Goal: Information Seeking & Learning: Learn about a topic

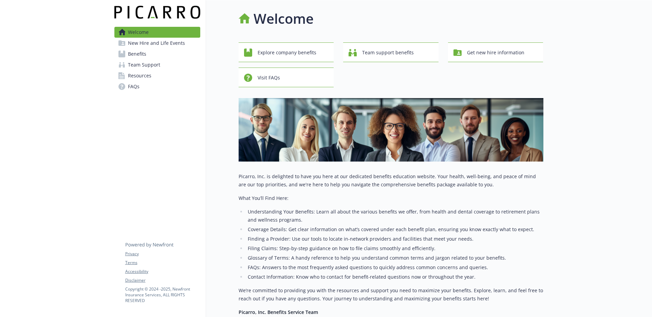
click at [156, 52] on link "Benefits" at bounding box center [157, 54] width 86 height 11
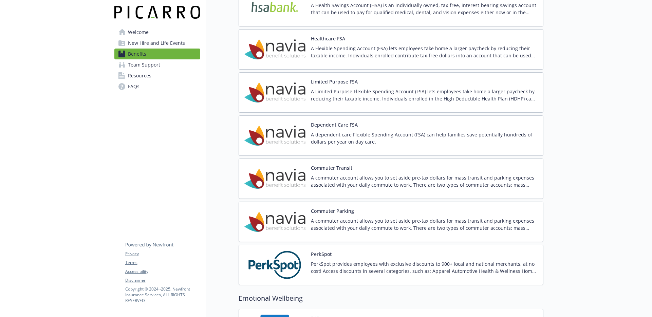
scroll to position [970, 0]
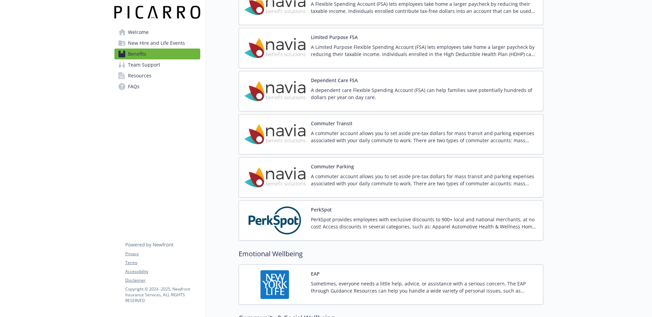
click at [337, 127] on button "Commuter Transit" at bounding box center [331, 123] width 41 height 7
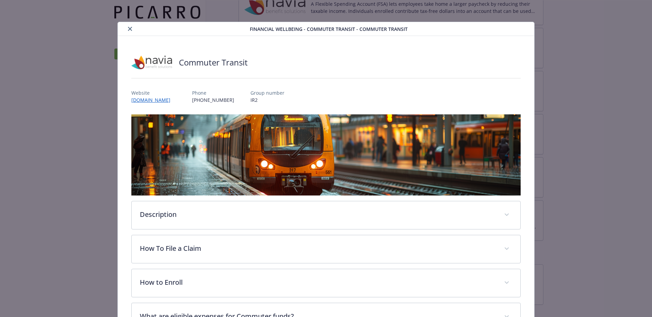
scroll to position [16, 0]
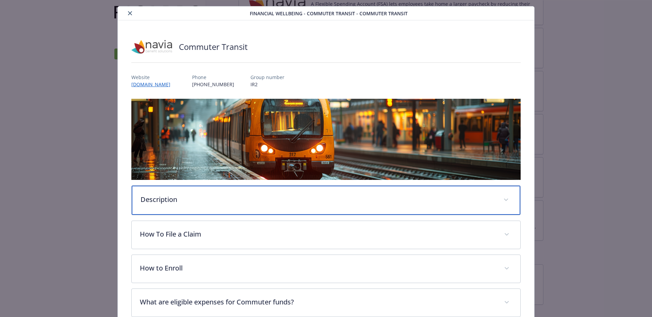
click at [220, 205] on div "Description" at bounding box center [326, 200] width 388 height 29
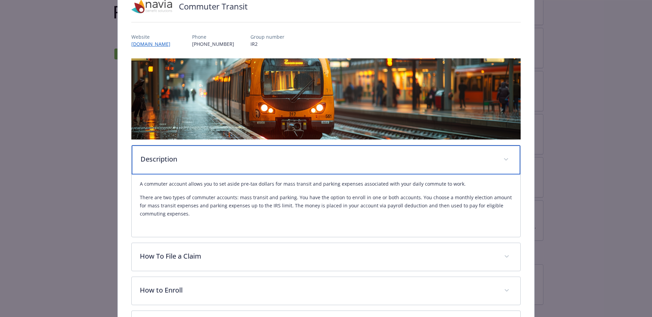
scroll to position [68, 0]
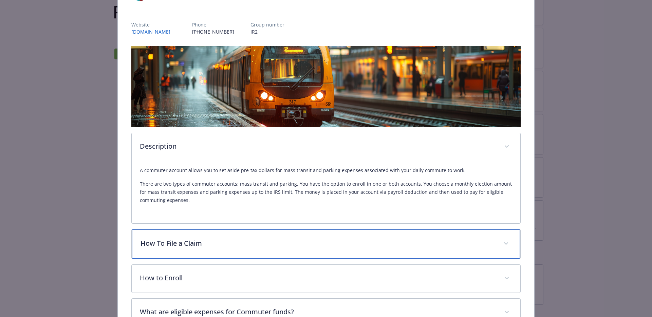
click at [309, 241] on p "How To File a Claim" at bounding box center [317, 243] width 354 height 10
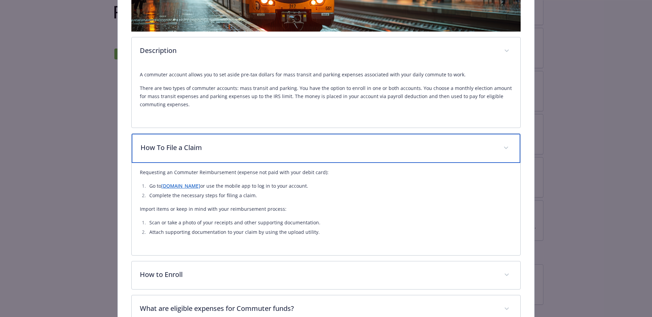
scroll to position [189, 0]
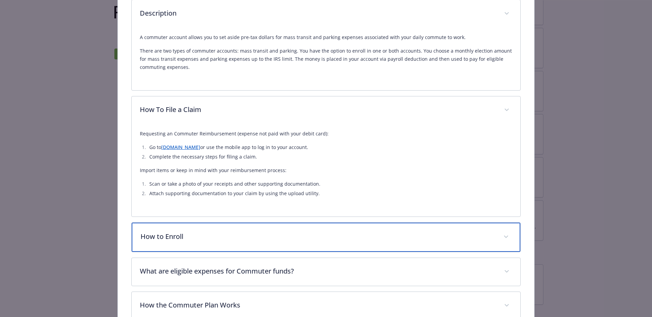
click at [282, 226] on div "How to Enroll" at bounding box center [326, 236] width 388 height 29
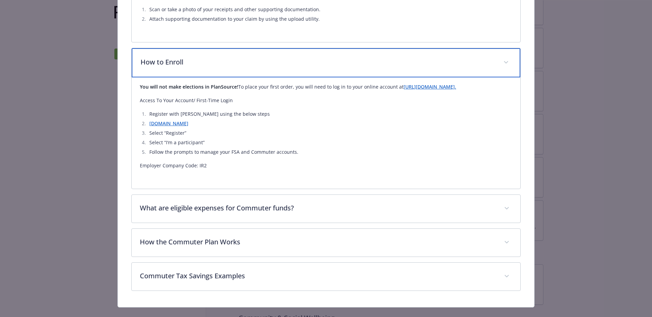
scroll to position [376, 0]
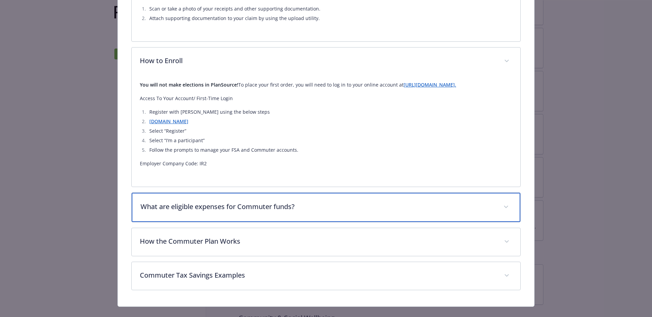
click at [269, 213] on div "What are eligible expenses for Commuter funds?" at bounding box center [326, 207] width 388 height 29
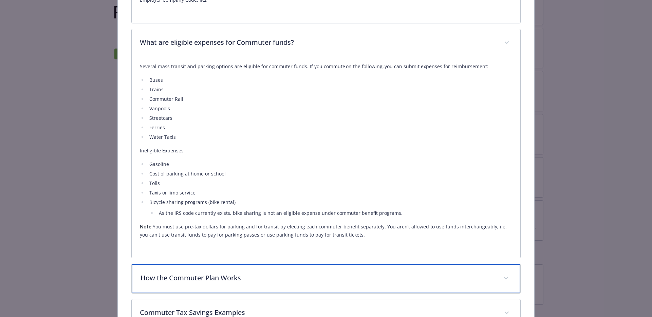
click at [241, 272] on div "How the Commuter Plan Works" at bounding box center [326, 278] width 388 height 29
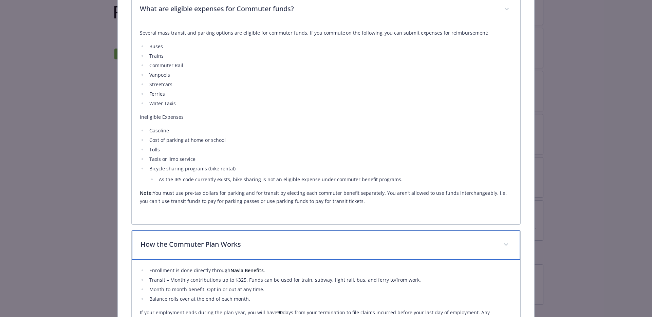
scroll to position [672, 0]
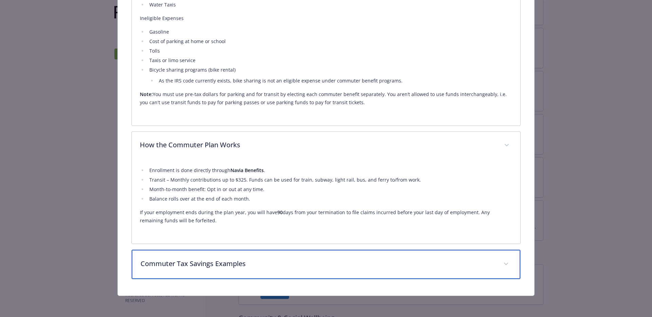
click at [273, 253] on div "Commuter Tax Savings Examples" at bounding box center [326, 264] width 388 height 29
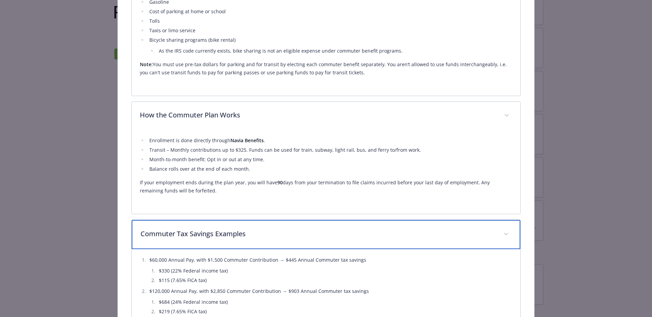
scroll to position [766, 0]
